Goal: Task Accomplishment & Management: Use online tool/utility

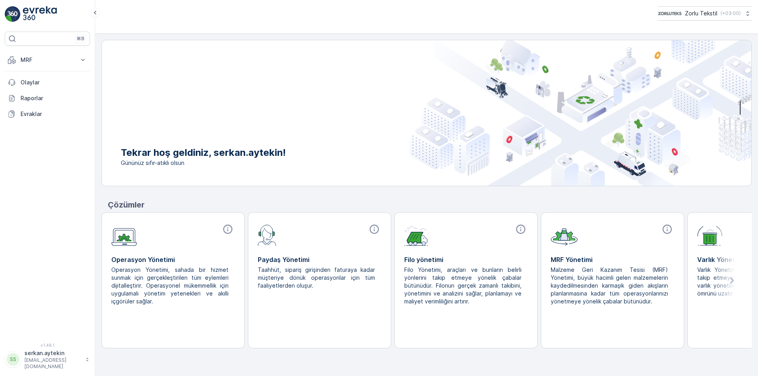
click at [175, 265] on div "Operasyon Yönetimi Operasyon Yönetimi, sahada bir hizmet sunmak için gerçekleşt…" at bounding box center [172, 283] width 123 height 56
click at [23, 64] on p "MRF" at bounding box center [48, 60] width 54 height 8
click at [30, 81] on p "Gelen" at bounding box center [28, 84] width 16 height 8
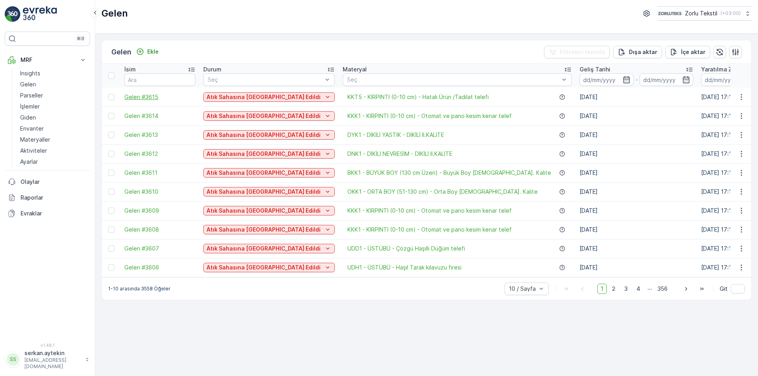
click at [146, 97] on span "Gelen #3615" at bounding box center [159, 97] width 71 height 8
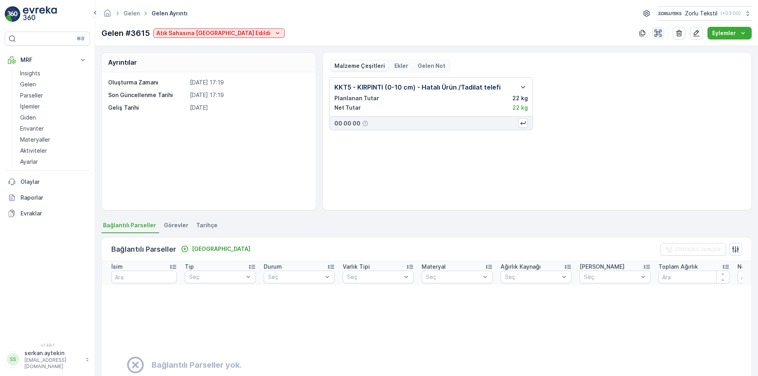
click at [660, 33] on icon "button" at bounding box center [658, 33] width 8 height 8
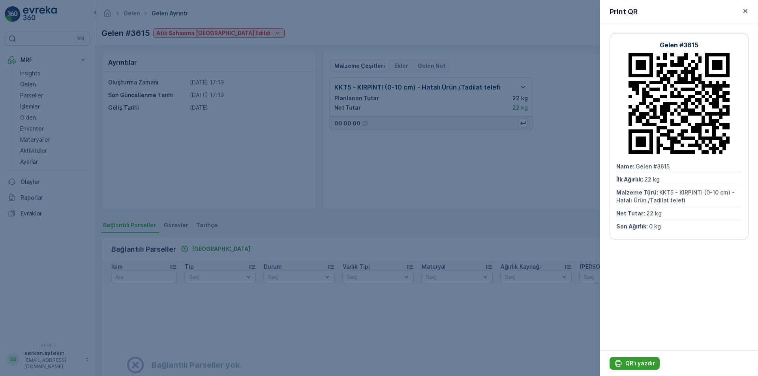
click at [631, 362] on p "QR'ı yazdır" at bounding box center [640, 363] width 30 height 8
click at [645, 362] on p "QR'ı yazdır" at bounding box center [640, 363] width 30 height 8
click at [649, 364] on p "QR'ı yazdır" at bounding box center [640, 363] width 30 height 8
